Goal: Task Accomplishment & Management: Complete application form

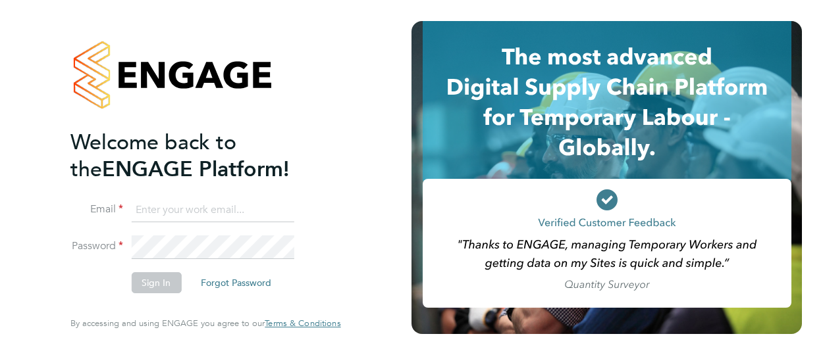
type input "Craig.appleton@vistry.co.uk"
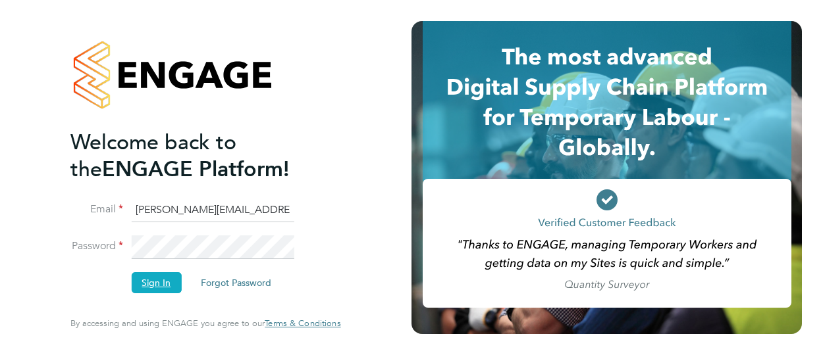
click at [162, 284] on button "Sign In" at bounding box center [156, 282] width 50 height 21
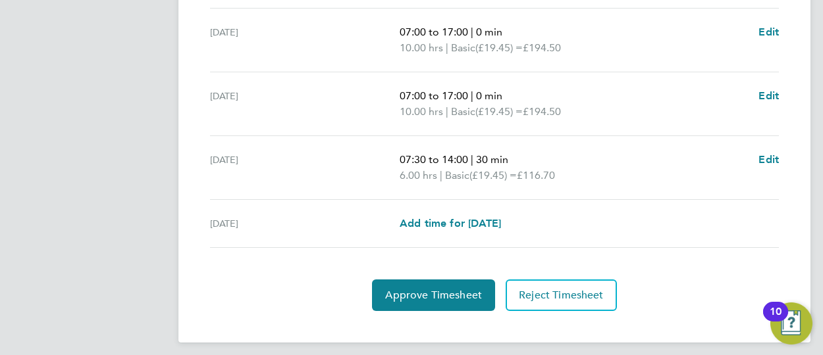
scroll to position [609, 0]
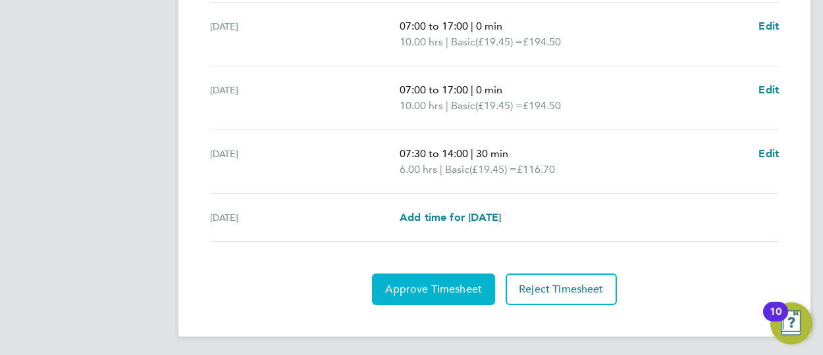
click at [420, 283] on span "Approve Timesheet" at bounding box center [433, 289] width 97 height 13
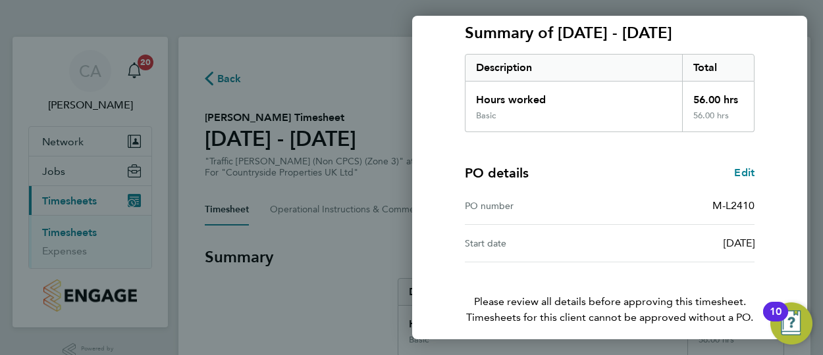
scroll to position [236, 0]
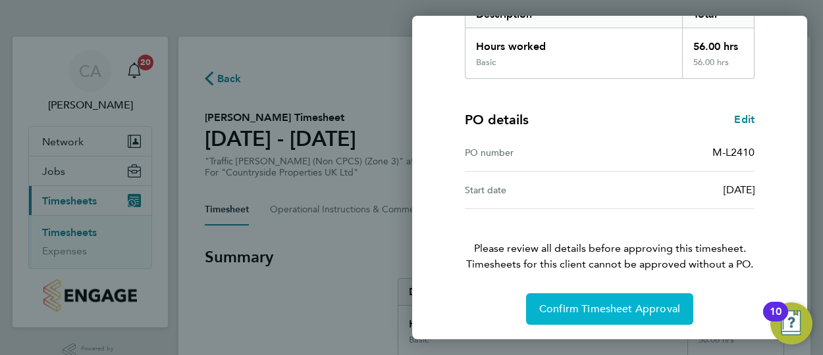
click at [626, 300] on button "Confirm Timesheet Approval" at bounding box center [609, 310] width 167 height 32
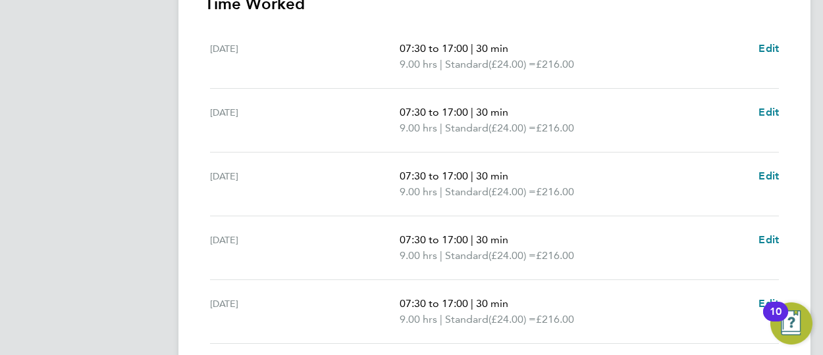
scroll to position [329, 0]
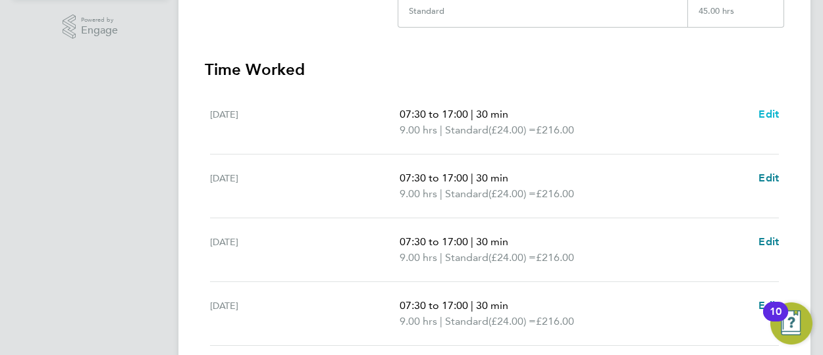
click at [769, 113] on span "Edit" at bounding box center [768, 114] width 20 height 13
select select "30"
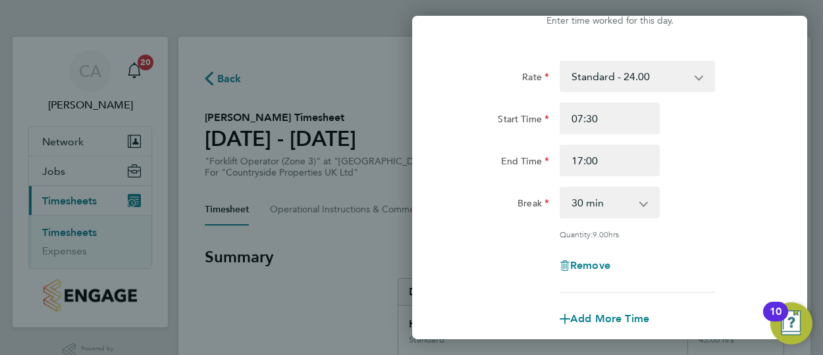
scroll to position [66, 0]
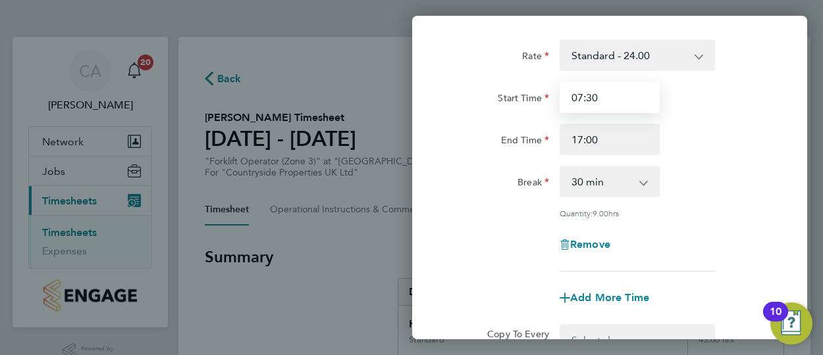
click at [632, 104] on input "07:30" at bounding box center [609, 98] width 100 height 32
type input "0"
type input "00:00"
click at [702, 99] on div "Start Time 00:00" at bounding box center [610, 98] width 332 height 32
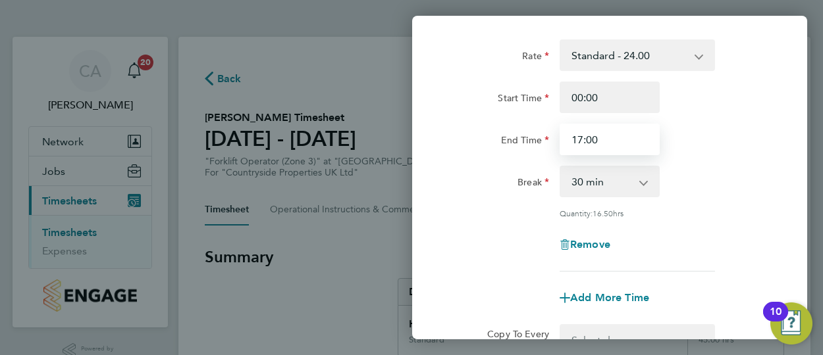
click at [621, 144] on input "17:00" at bounding box center [609, 140] width 100 height 32
type input "1"
type input "00:00"
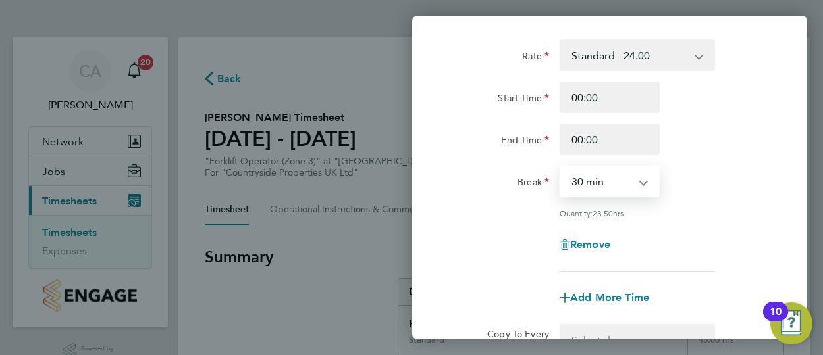
click at [638, 184] on select "0 min 15 min 30 min 45 min 60 min 75 min 90 min" at bounding box center [602, 181] width 82 height 29
select select "0"
click at [561, 167] on select "0 min 15 min 30 min 45 min 60 min 75 min 90 min" at bounding box center [602, 181] width 82 height 29
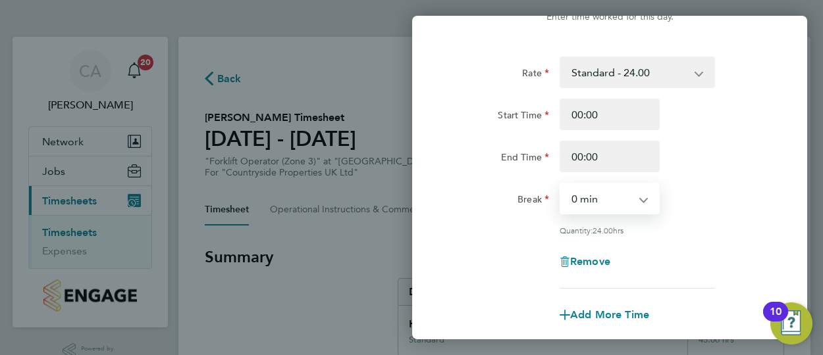
scroll to position [197, 0]
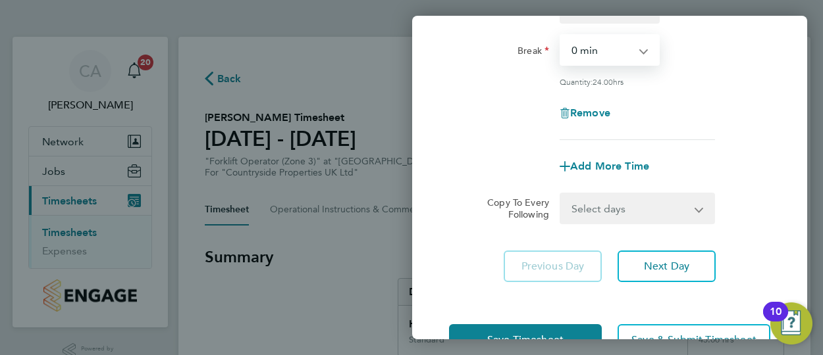
click at [611, 214] on select "Select days Day Weekday (Mon-Fri) Weekend (Sat-Sun) Tuesday Wednesday Thursday …" at bounding box center [630, 208] width 138 height 29
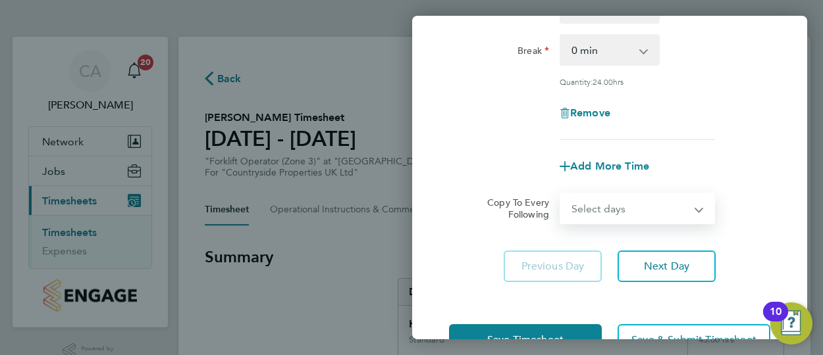
click at [740, 119] on div "Remove" at bounding box center [610, 113] width 332 height 32
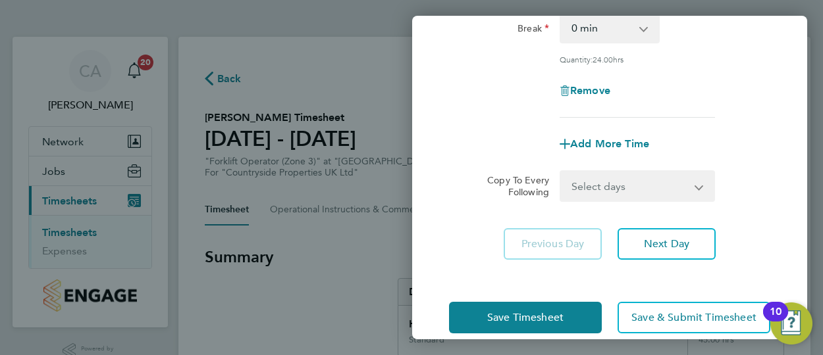
scroll to position [239, 0]
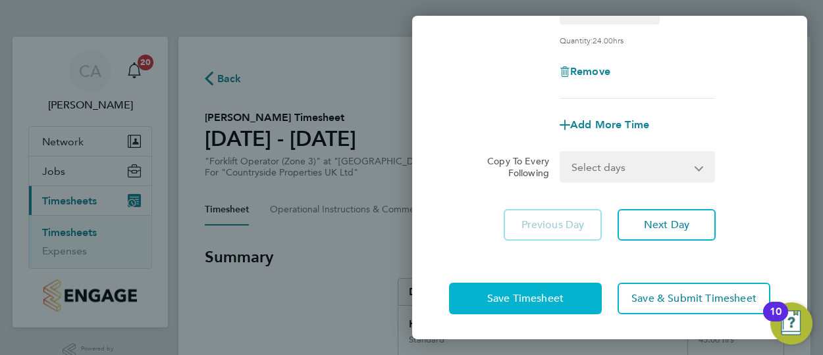
click at [562, 299] on span "Save Timesheet" at bounding box center [525, 298] width 76 height 13
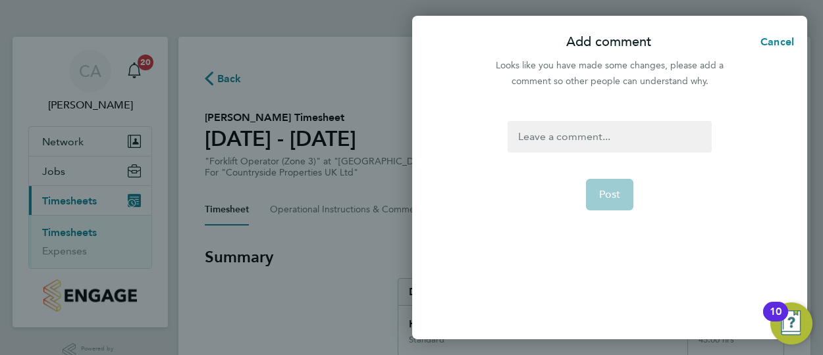
click at [600, 136] on div at bounding box center [608, 137] width 203 height 32
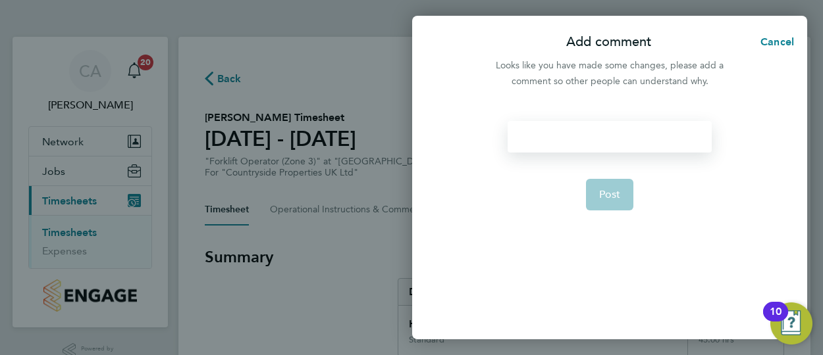
click at [610, 146] on div at bounding box center [608, 137] width 203 height 32
click at [613, 201] on button "Post" at bounding box center [610, 195] width 48 height 32
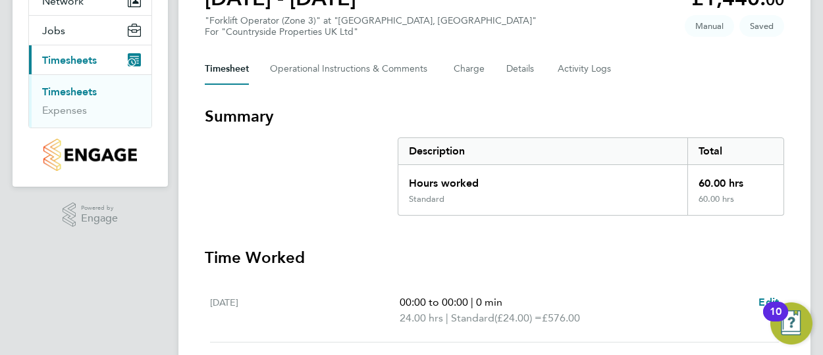
scroll to position [263, 0]
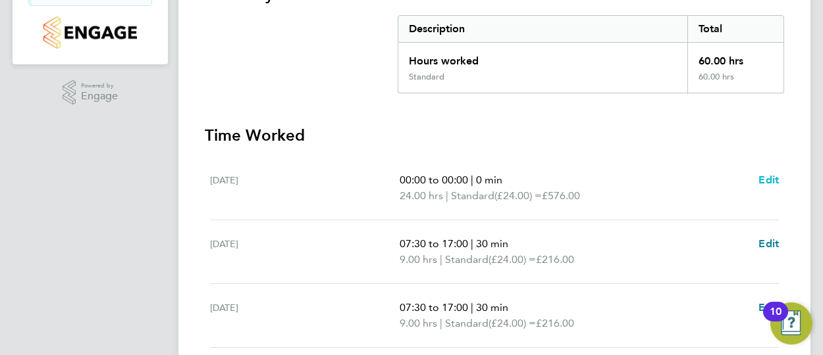
click at [771, 178] on span "Edit" at bounding box center [768, 180] width 20 height 13
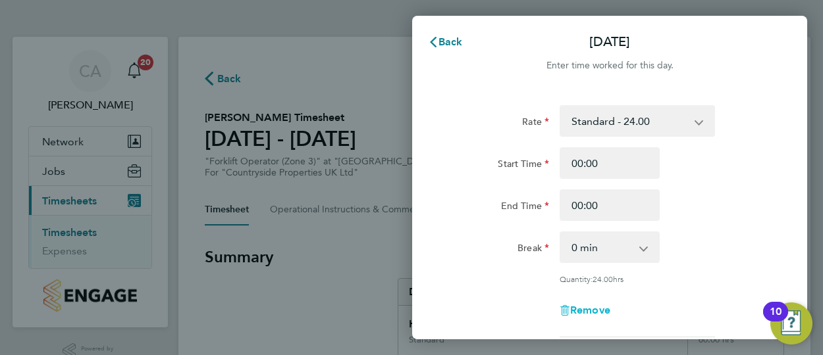
click at [600, 309] on span "Remove" at bounding box center [590, 310] width 40 height 13
select select "null"
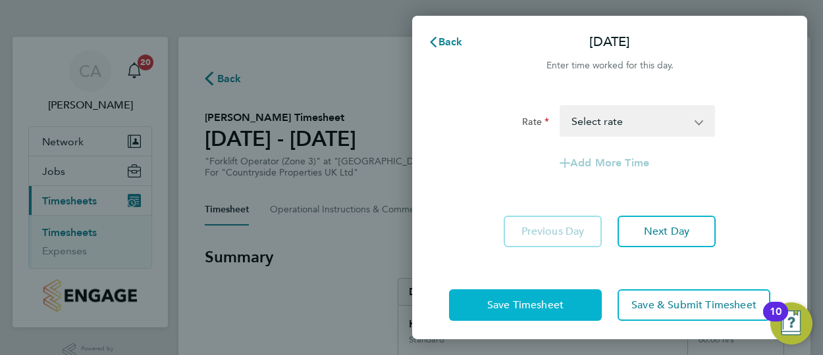
click at [558, 305] on span "Save Timesheet" at bounding box center [525, 305] width 76 height 13
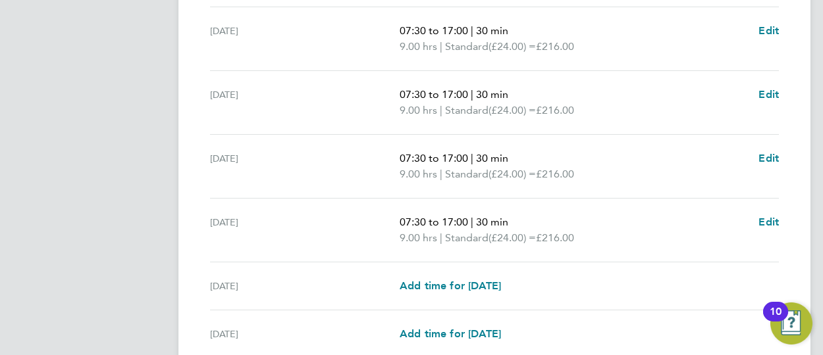
scroll to position [577, 0]
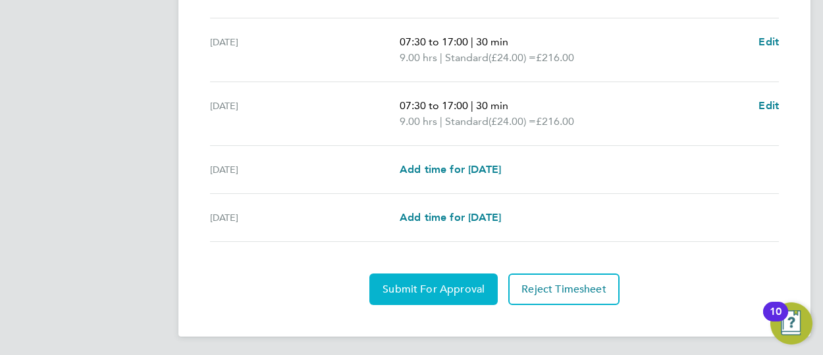
click at [448, 286] on span "Submit For Approval" at bounding box center [433, 289] width 102 height 13
click at [443, 276] on button "Approve Timesheet" at bounding box center [433, 290] width 123 height 32
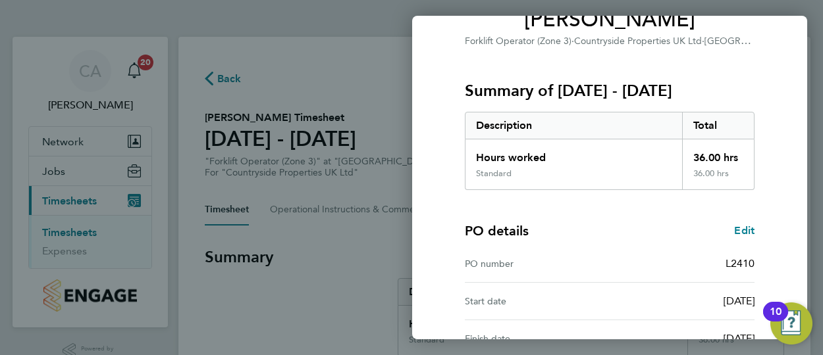
scroll to position [274, 0]
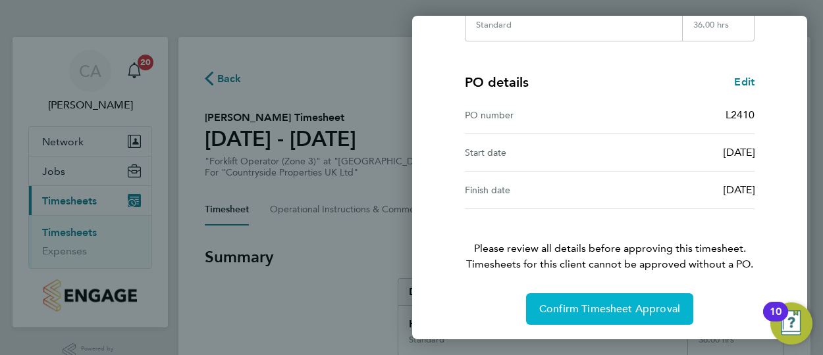
click at [645, 303] on span "Confirm Timesheet Approval" at bounding box center [609, 309] width 141 height 13
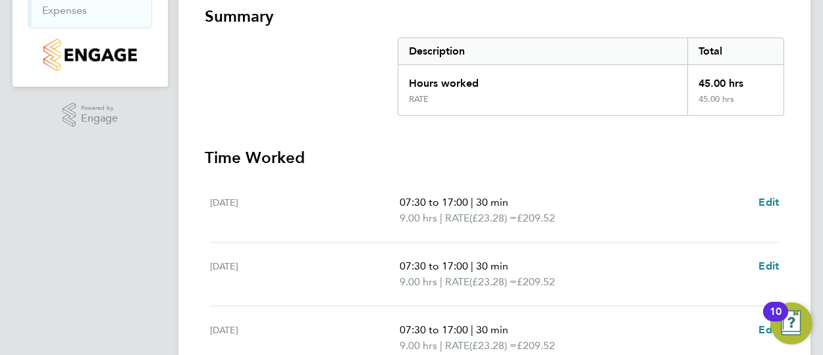
scroll to position [263, 0]
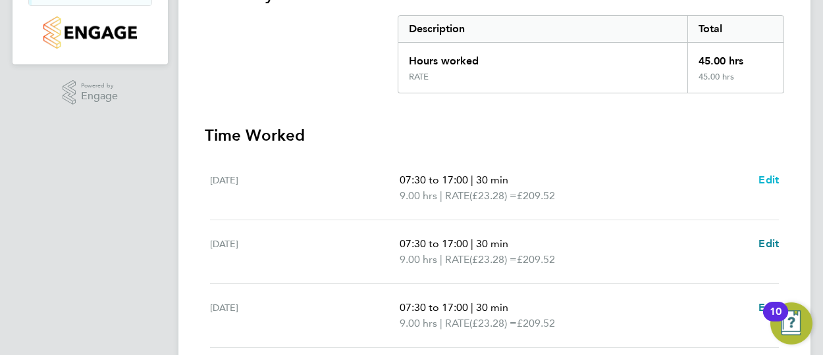
click at [771, 180] on span "Edit" at bounding box center [768, 180] width 20 height 13
select select "30"
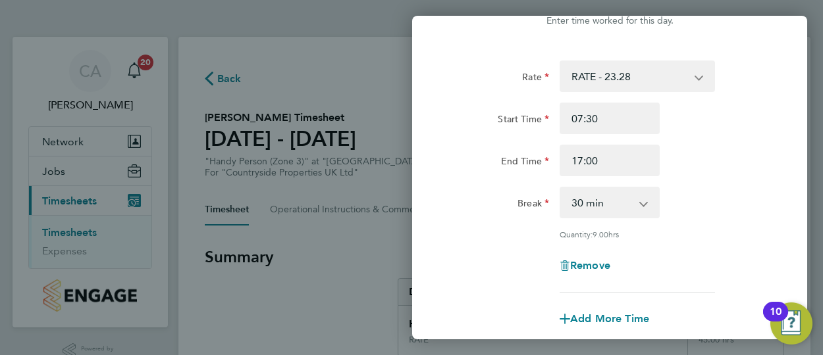
scroll to position [66, 0]
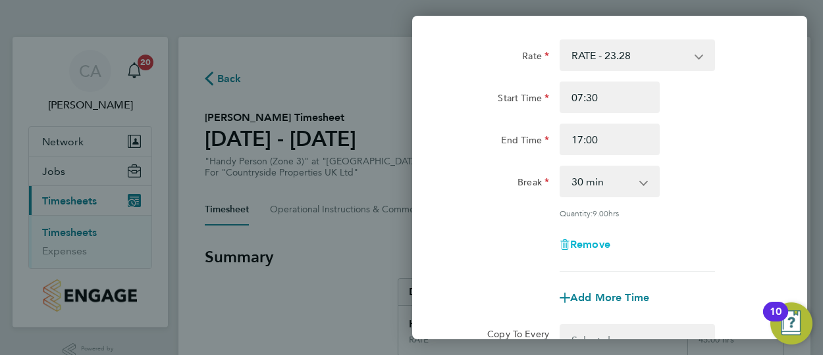
click at [601, 241] on span "Remove" at bounding box center [590, 244] width 40 height 13
select select "null"
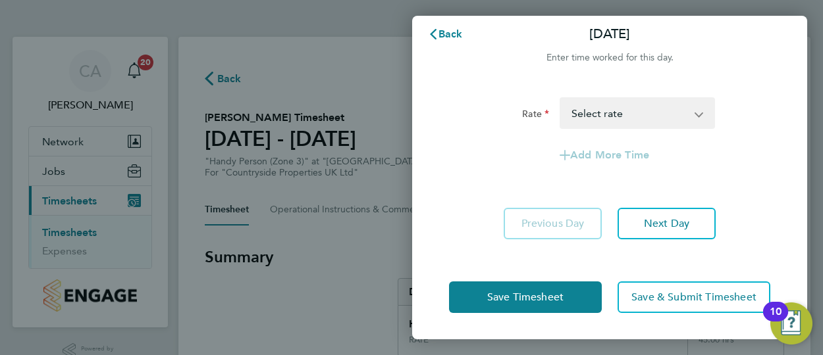
scroll to position [8, 0]
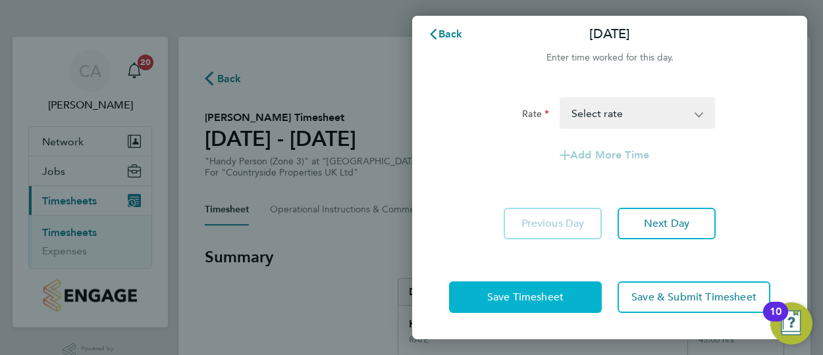
click at [524, 297] on span "Save Timesheet" at bounding box center [525, 297] width 76 height 13
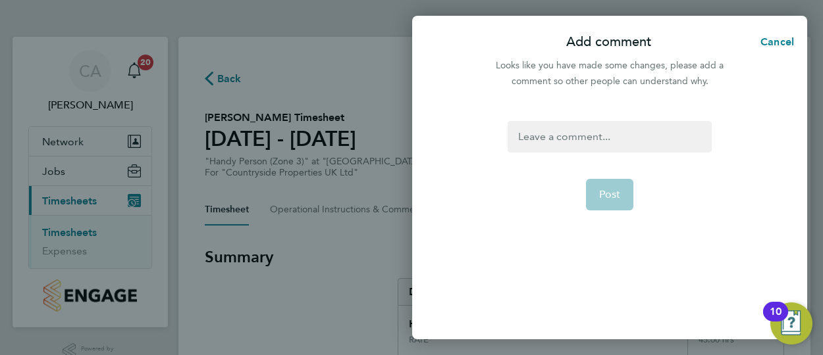
click at [600, 143] on div at bounding box center [608, 137] width 203 height 32
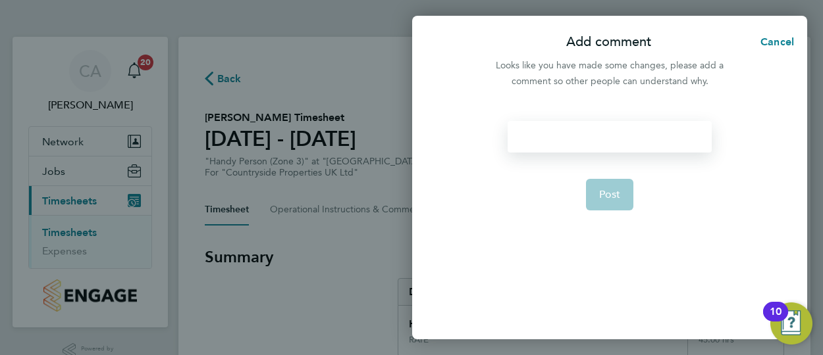
click at [600, 143] on div at bounding box center [608, 137] width 203 height 32
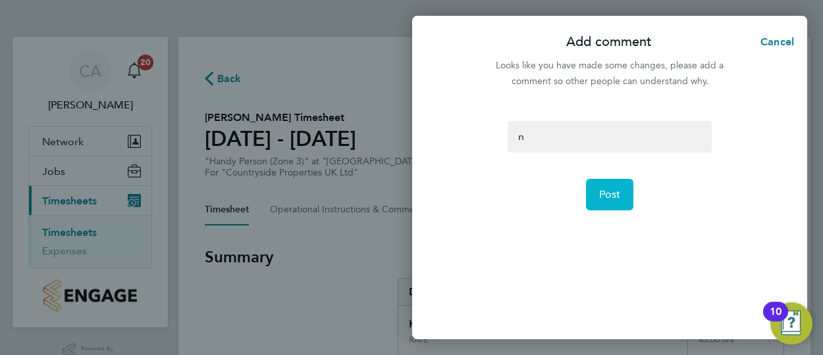
click at [616, 186] on button "Post" at bounding box center [610, 195] width 48 height 32
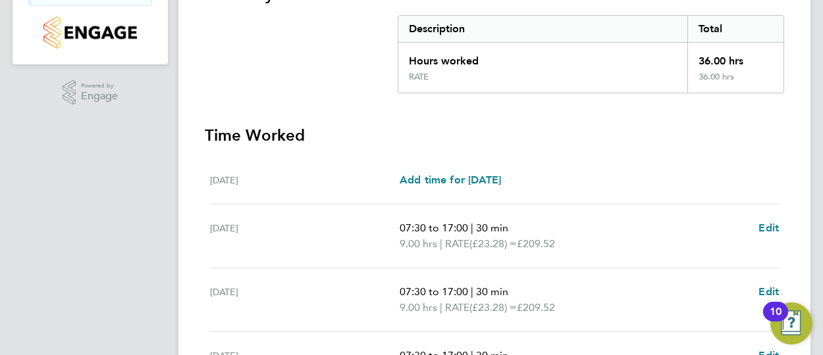
scroll to position [577, 0]
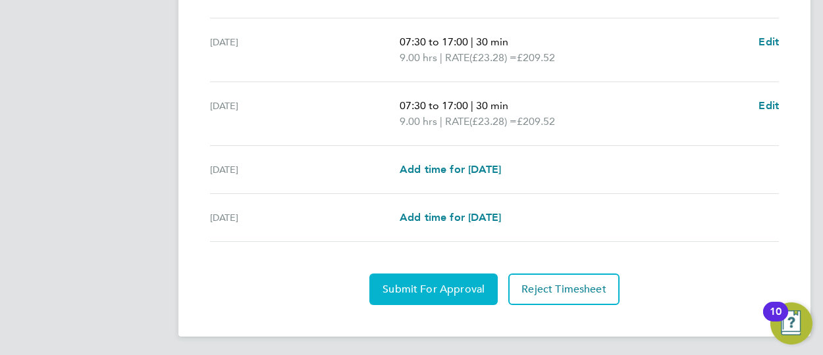
click at [455, 286] on span "Submit For Approval" at bounding box center [433, 289] width 102 height 13
click at [448, 274] on button "Approve Timesheet" at bounding box center [433, 290] width 123 height 32
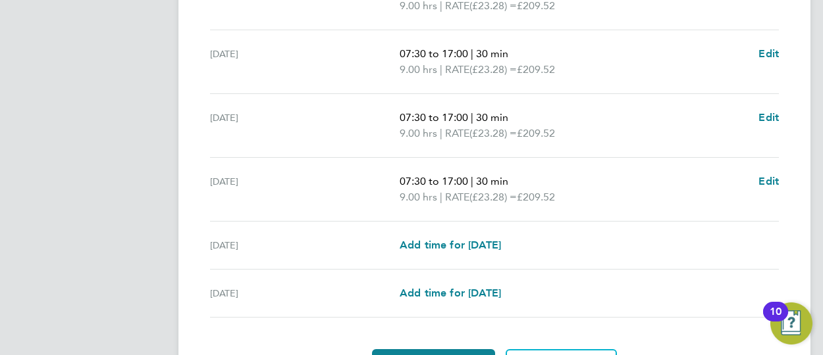
scroll to position [577, 0]
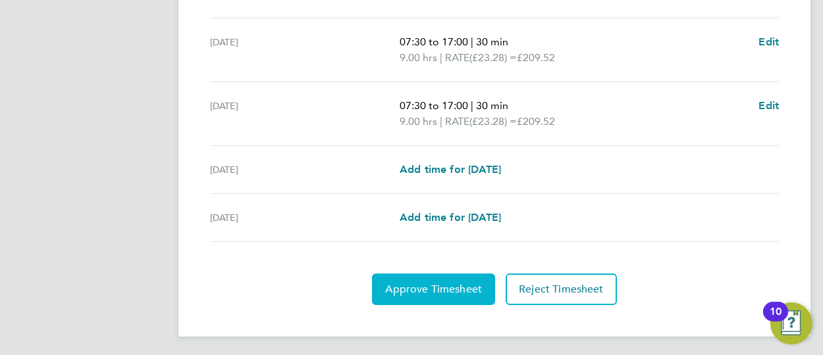
click at [445, 289] on span "Approve Timesheet" at bounding box center [433, 289] width 97 height 13
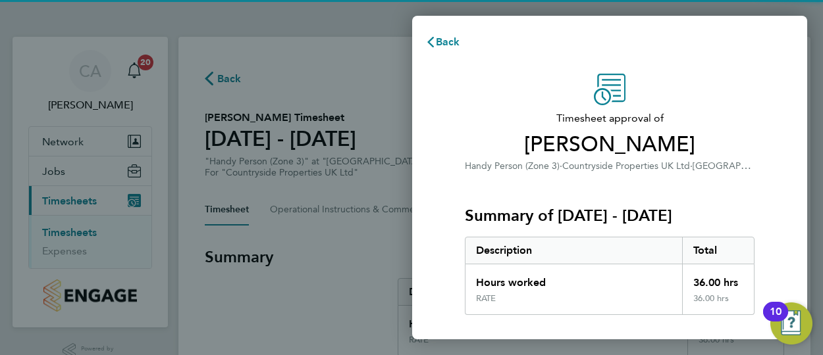
scroll to position [274, 0]
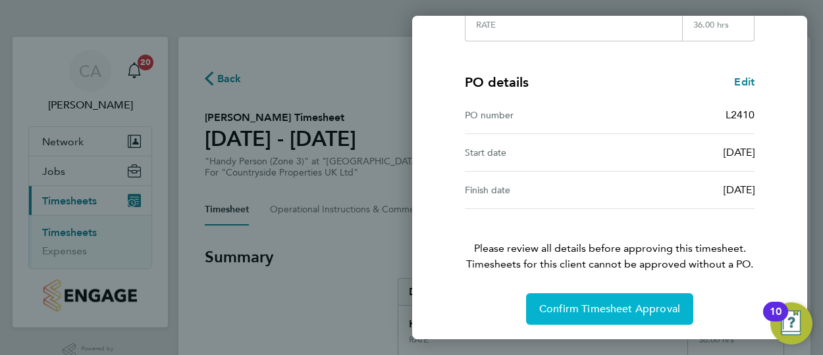
click at [600, 297] on button "Confirm Timesheet Approval" at bounding box center [609, 310] width 167 height 32
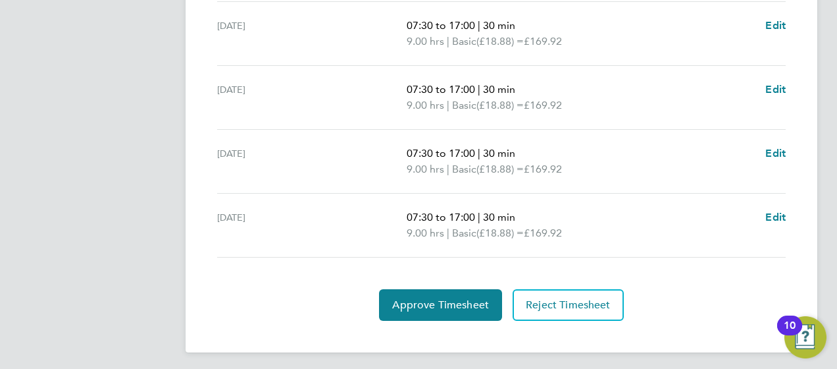
scroll to position [469, 0]
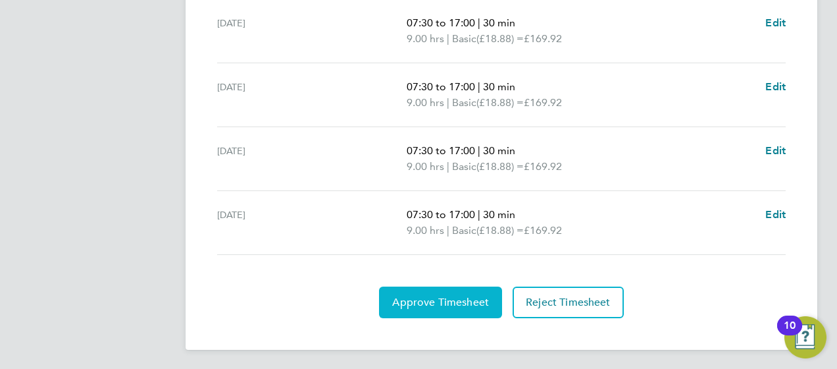
click at [425, 291] on button "Approve Timesheet" at bounding box center [440, 302] width 123 height 32
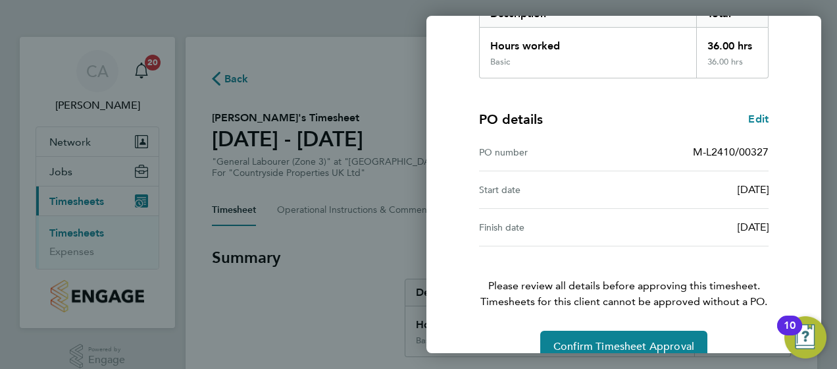
scroll to position [261, 0]
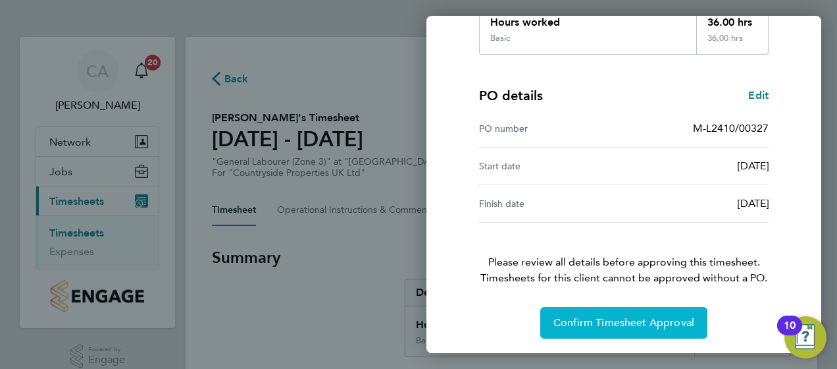
click at [608, 322] on span "Confirm Timesheet Approval" at bounding box center [623, 322] width 141 height 13
